Goal: Use online tool/utility: Use online tool/utility

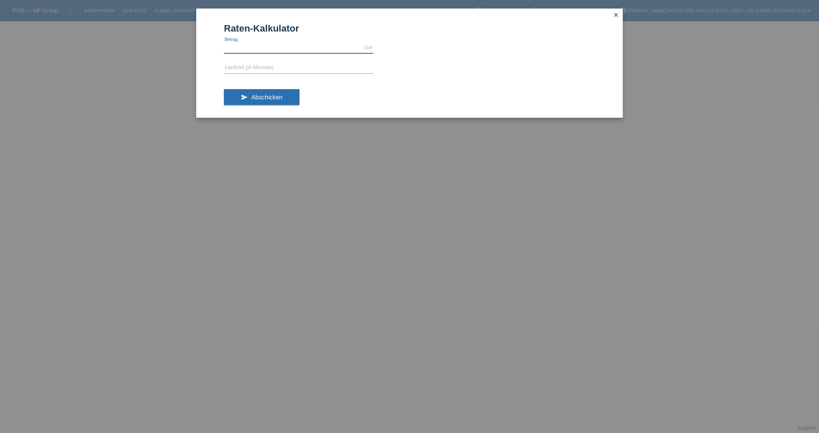
click at [264, 46] on input "text" at bounding box center [298, 48] width 149 height 11
type input "799.00"
click at [249, 65] on input "text" at bounding box center [298, 68] width 149 height 11
type input "4"
type input "3"
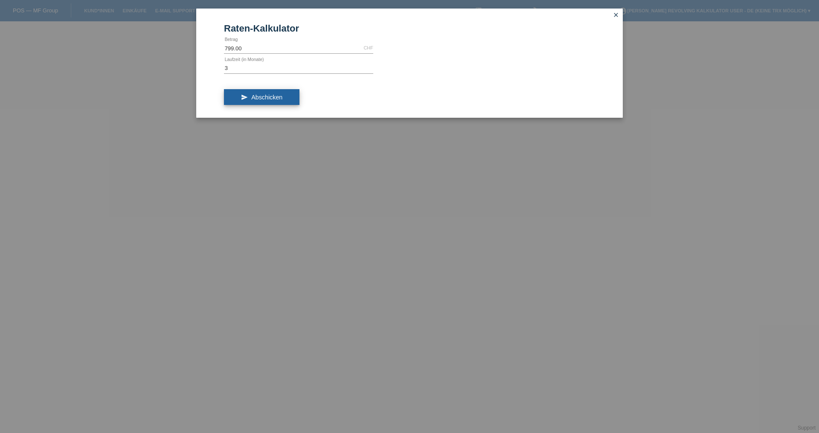
click at [254, 104] on button "send Abschicken" at bounding box center [261, 97] width 75 height 16
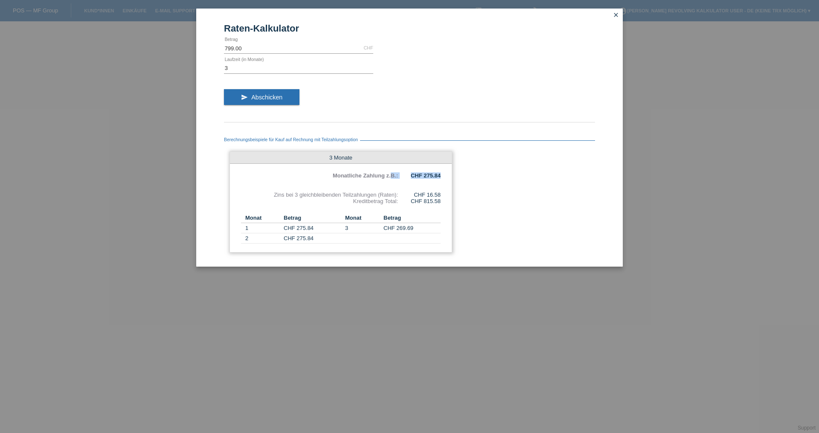
drag, startPoint x: 442, startPoint y: 174, endPoint x: 392, endPoint y: 174, distance: 50.3
click at [392, 174] on div "3 Monate Monatliche Zahlung z.B.: CHF 275.84 Zins bei 3 gleichbleibenden Teilza…" at bounding box center [340, 201] width 223 height 101
click at [446, 189] on div "3 Monate Monatliche Zahlung z.B.: CHF 275.84 Zins bei 3 gleichbleibenden Teilza…" at bounding box center [340, 201] width 223 height 101
click at [385, 280] on div "Raten-Kalkulator 799.00 CHF error [GEOGRAPHIC_DATA] 3 error Laufzeit (in Monate…" at bounding box center [409, 216] width 819 height 433
drag, startPoint x: 443, startPoint y: 193, endPoint x: 410, endPoint y: 195, distance: 32.9
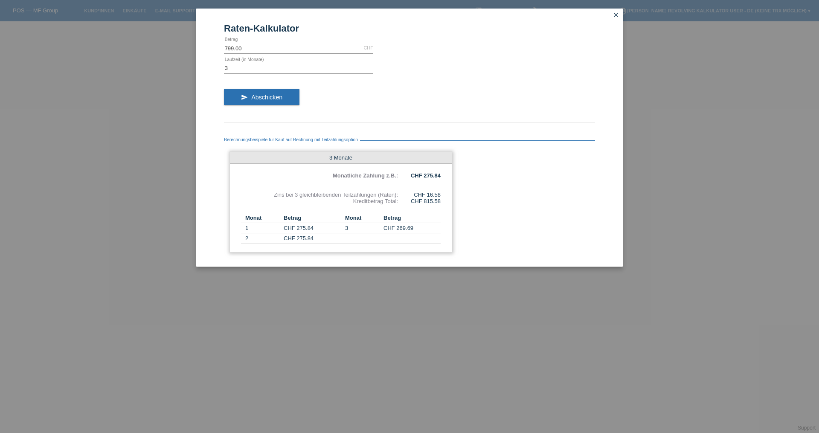
click at [410, 195] on div "3 Monate Monatliche Zahlung z.B.: CHF 275.84 Zins bei 3 gleichbleibenden Teilza…" at bounding box center [340, 201] width 223 height 101
click at [444, 201] on div "3 Monate Monatliche Zahlung z.B.: CHF 275.84 Zins bei 3 gleichbleibenden Teilza…" at bounding box center [340, 201] width 223 height 101
drag, startPoint x: 442, startPoint y: 201, endPoint x: 349, endPoint y: 201, distance: 93.0
click at [349, 201] on div "3 Monate Monatliche Zahlung z.B.: CHF 275.84 Zins bei 3 gleichbleibenden Teilza…" at bounding box center [340, 201] width 223 height 101
click at [440, 207] on div "3 Monate Monatliche Zahlung z.B.: CHF 275.84 Zins bei 3 gleichbleibenden Teilza…" at bounding box center [340, 201] width 223 height 101
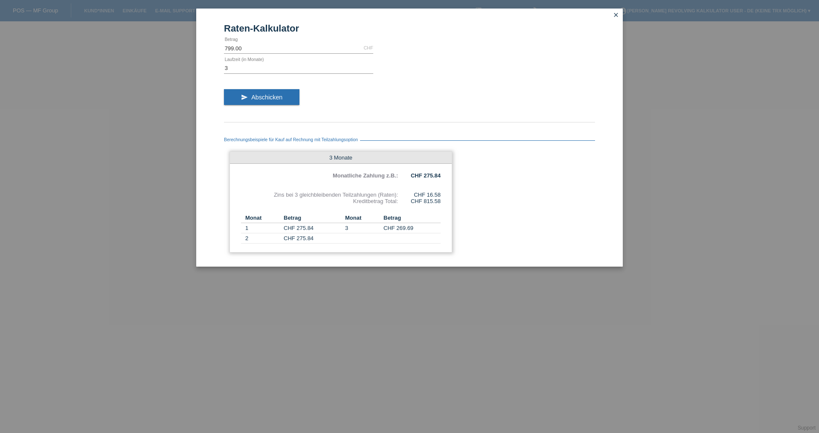
click at [440, 208] on div "3 Monate Monatliche Zahlung z.B.: CHF 275.84 Zins bei 3 gleichbleibenden Teilza…" at bounding box center [340, 201] width 223 height 101
drag, startPoint x: 443, startPoint y: 194, endPoint x: 407, endPoint y: 188, distance: 36.6
click at [407, 188] on div "3 Monate Monatliche Zahlung z.B.: CHF 275.84 Zins bei 3 gleichbleibenden Teilza…" at bounding box center [340, 201] width 223 height 101
click at [484, 199] on div "Berechnungsbeispiele für Kauf auf Rechnung mit Teilzahlungsoption 3 Monate Mona…" at bounding box center [409, 192] width 371 height 131
click at [616, 12] on icon "close" at bounding box center [615, 15] width 7 height 7
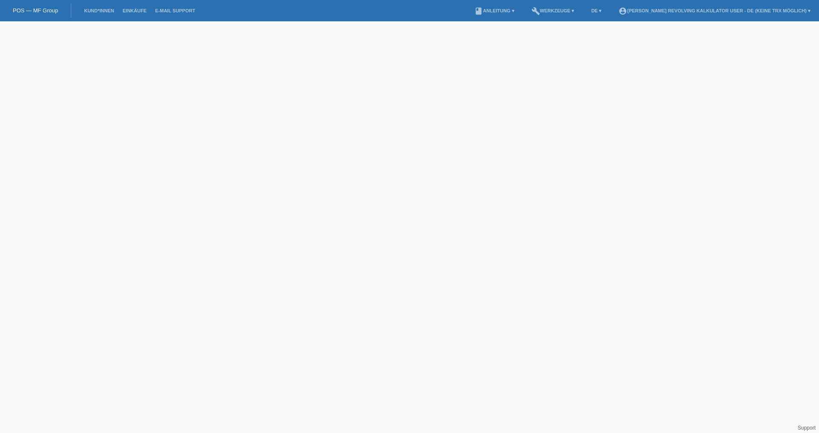
drag, startPoint x: 243, startPoint y: 116, endPoint x: 398, endPoint y: 109, distance: 155.4
click at [246, 21] on html "POS — MF Group Kund*innen Einkäufe E-Mail Support menu account_circle [PERSON_N…" at bounding box center [409, 10] width 819 height 21
